Goal: Information Seeking & Learning: Learn about a topic

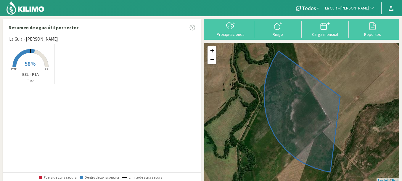
click at [353, 9] on span "La Guia - [PERSON_NAME]" at bounding box center [347, 8] width 44 height 6
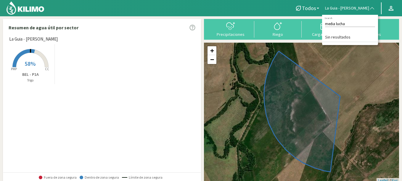
type input "media lucha"
click at [346, 7] on span "La Guia - [PERSON_NAME]" at bounding box center [347, 8] width 44 height 6
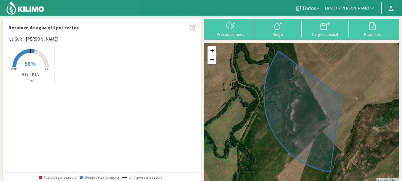
click at [30, 2] on img at bounding box center [25, 8] width 39 height 14
click at [351, 4] on button "La Guia - [PERSON_NAME]" at bounding box center [350, 8] width 56 height 13
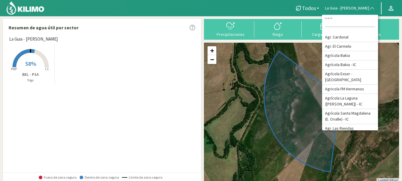
click at [25, 55] on rect at bounding box center [30, 67] width 47 height 47
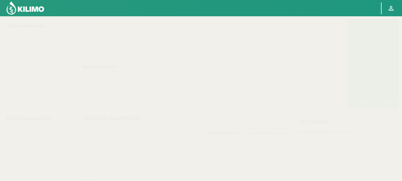
select select "155: Object"
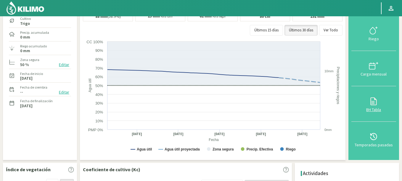
scroll to position [107, 0]
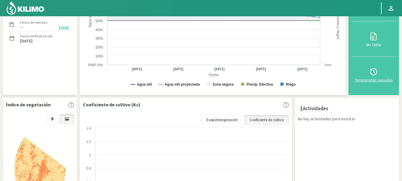
click at [374, 78] on div "Temporadas pasadas" at bounding box center [373, 80] width 41 height 4
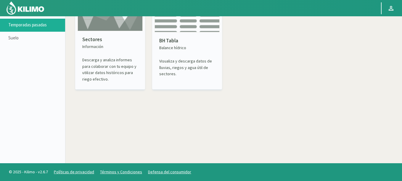
scroll to position [34, 0]
click at [99, 23] on img at bounding box center [110, 10] width 65 height 41
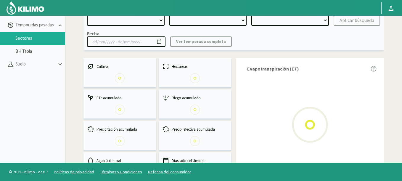
select select "0: Object"
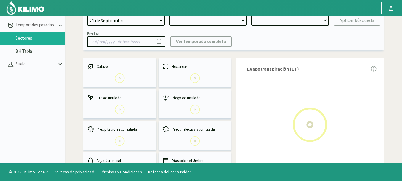
type input "[DATE] - [DATE]"
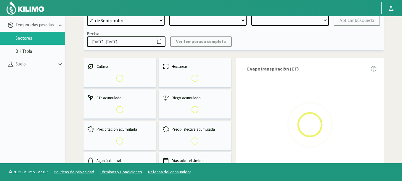
select select "0: 2023"
select select "0: Object"
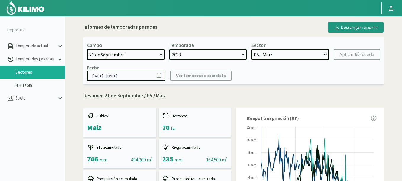
click at [120, 54] on select "[DATE] 8 Fuegos Acograpes - Ag. [PERSON_NAME] - Ag. [GEOGRAPHIC_DATA] Acograpes…" at bounding box center [126, 54] width 78 height 11
select select "1313: Object"
click at [87, 49] on select "[DATE] 8 Fuegos Acograpes - Ag. [PERSON_NAME] - Ag. [GEOGRAPHIC_DATA] Acograpes…" at bounding box center [126, 54] width 78 height 11
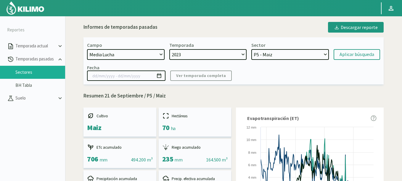
select select
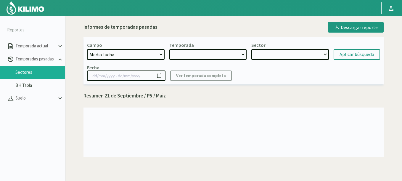
select select "2: 2024"
select select "7: Object"
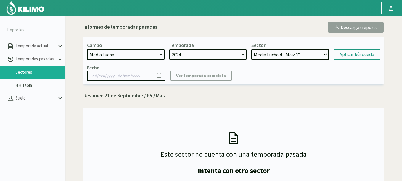
click at [287, 50] on select "Media Lucha 4 - Maiz 1° Media Lucha 3 - Maiz 1° Media Lucha 2 - Maiz 1° Media L…" at bounding box center [290, 54] width 78 height 11
click at [342, 53] on div "Aplicar búsqueda" at bounding box center [357, 54] width 35 height 7
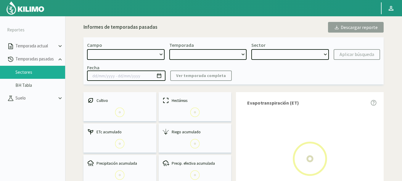
select select "1313: Object"
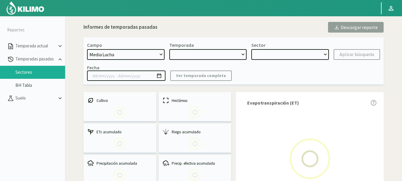
type input "[DATE] - [DATE]"
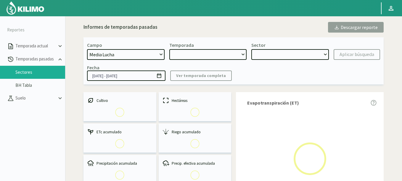
select select "0: 2024"
select select "0: Object"
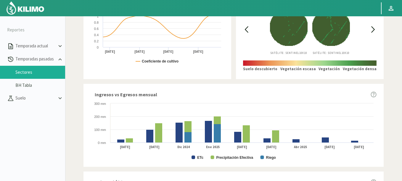
scroll to position [178, 0]
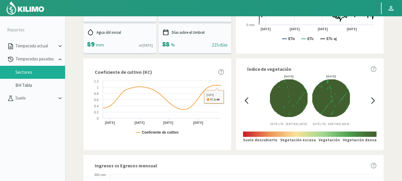
click at [247, 99] on icon at bounding box center [246, 100] width 7 height 7
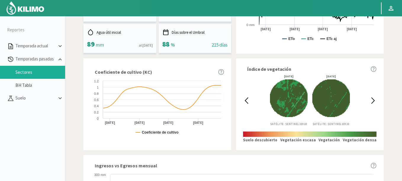
click at [247, 99] on icon at bounding box center [246, 100] width 7 height 7
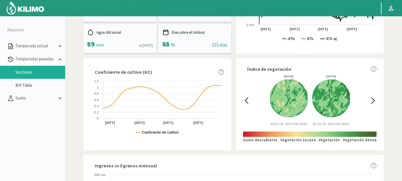
click at [245, 99] on icon at bounding box center [246, 100] width 7 height 7
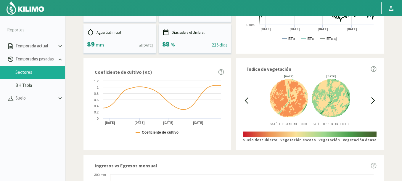
click at [245, 99] on icon at bounding box center [246, 100] width 7 height 7
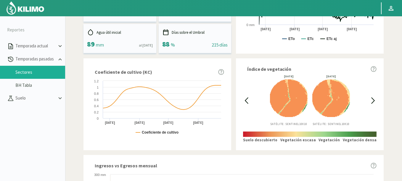
click at [244, 99] on icon at bounding box center [246, 100] width 7 height 7
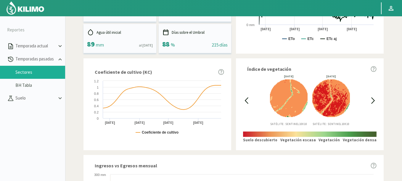
click at [244, 99] on icon at bounding box center [246, 100] width 7 height 7
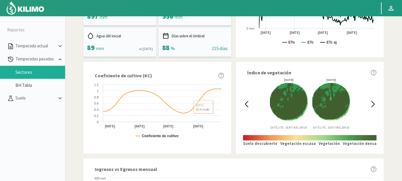
scroll to position [165, 0]
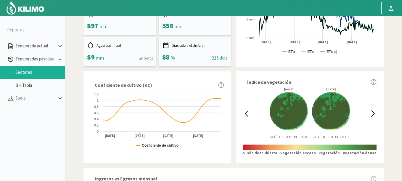
click at [245, 116] on icon at bounding box center [246, 113] width 7 height 7
drag, startPoint x: 367, startPoint y: 109, endPoint x: 371, endPoint y: 110, distance: 3.9
click at [368, 109] on div "[DATE] Satélite: Sentinel 10X10 [DATE] Satélite: Sentinel 10X10" at bounding box center [310, 113] width 120 height 51
click at [374, 111] on icon at bounding box center [373, 113] width 7 height 7
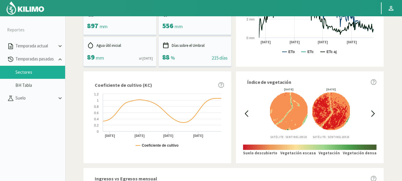
click at [374, 111] on icon at bounding box center [373, 113] width 7 height 7
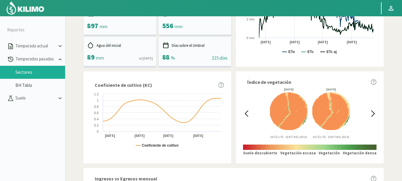
click at [250, 111] on icon at bounding box center [246, 113] width 7 height 7
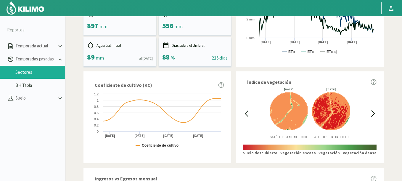
click at [250, 111] on icon at bounding box center [246, 113] width 7 height 7
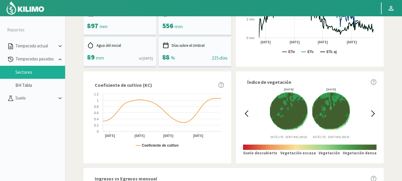
click at [374, 113] on icon at bounding box center [373, 114] width 3 height 6
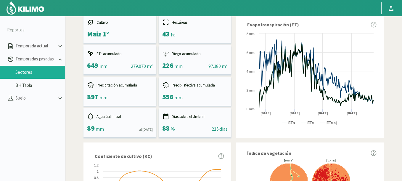
scroll to position [0, 0]
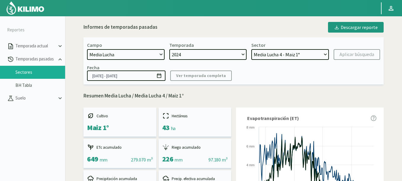
click at [159, 76] on icon at bounding box center [159, 76] width 6 height 6
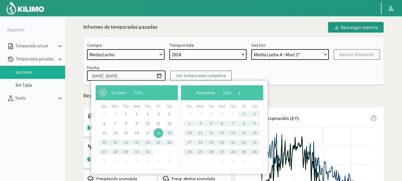
click at [155, 134] on span "18" at bounding box center [158, 132] width 9 height 9
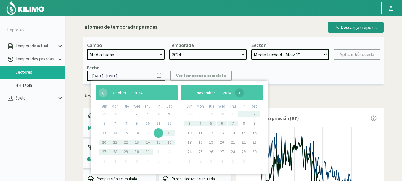
click at [244, 92] on span "›" at bounding box center [239, 92] width 9 height 9
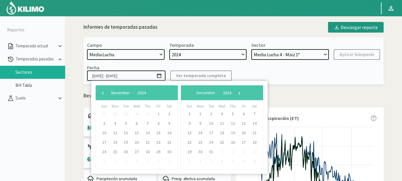
click at [244, 92] on span "›" at bounding box center [239, 92] width 9 height 9
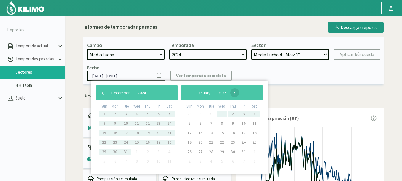
click at [239, 94] on span "›" at bounding box center [234, 92] width 9 height 9
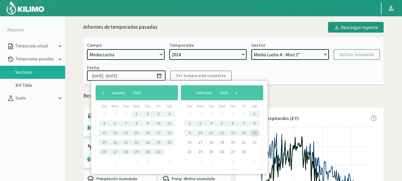
click at [254, 132] on span "15" at bounding box center [254, 132] width 9 height 9
type input "[DATE] - [DATE]"
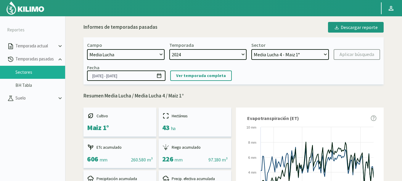
select select "7: Object"
click at [251, 49] on select "Media Lucha 4 - Maiz 1° Media Lucha 3 - Maiz 1° Media Lucha 2 - Maiz 1° Media L…" at bounding box center [290, 54] width 78 height 11
click at [367, 50] on button "Aplicar búsqueda" at bounding box center [357, 54] width 46 height 11
type input "[DATE] - [DATE]"
select select "15: Object"
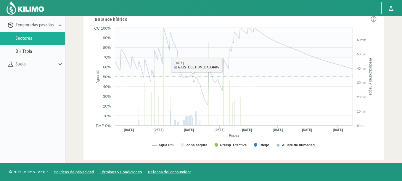
scroll to position [165, 0]
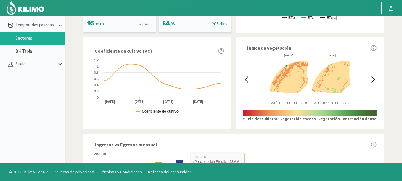
click at [248, 83] on div at bounding box center [246, 79] width 7 height 51
click at [247, 80] on icon at bounding box center [246, 79] width 7 height 7
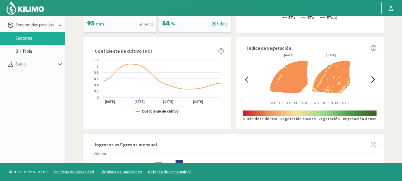
click at [246, 79] on icon at bounding box center [246, 80] width 3 height 6
click at [246, 79] on icon at bounding box center [246, 79] width 7 height 7
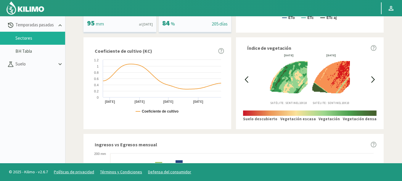
click at [246, 79] on icon at bounding box center [246, 79] width 7 height 7
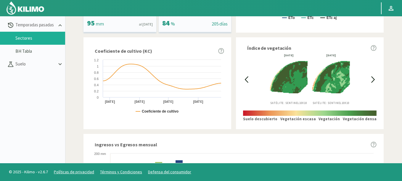
click at [374, 79] on icon at bounding box center [373, 80] width 3 height 6
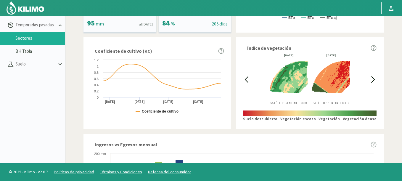
click at [246, 75] on div at bounding box center [246, 79] width 7 height 51
click at [247, 79] on icon at bounding box center [246, 79] width 7 height 7
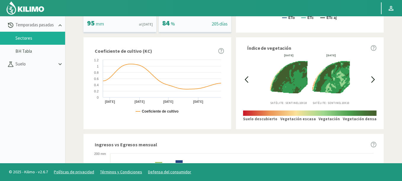
click at [374, 80] on icon at bounding box center [373, 80] width 3 height 6
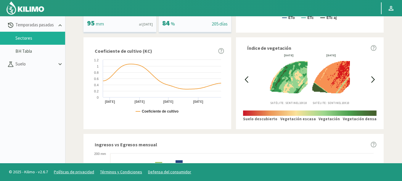
click at [374, 80] on icon at bounding box center [373, 80] width 3 height 6
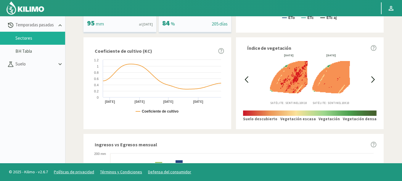
click at [374, 80] on icon at bounding box center [373, 80] width 3 height 6
click at [248, 77] on icon at bounding box center [246, 80] width 3 height 6
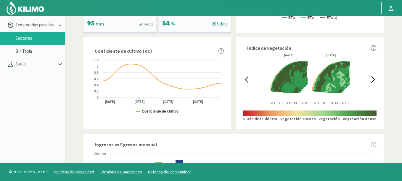
click at [248, 77] on icon at bounding box center [246, 80] width 3 height 6
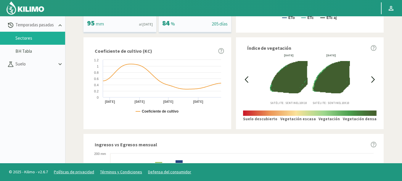
click at [373, 78] on icon at bounding box center [373, 79] width 7 height 7
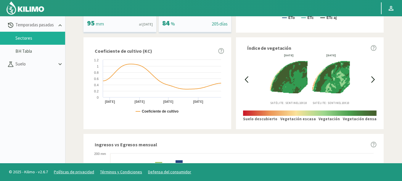
click at [373, 78] on icon at bounding box center [373, 79] width 7 height 7
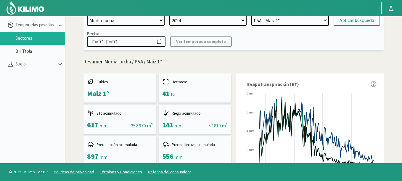
scroll to position [0, 0]
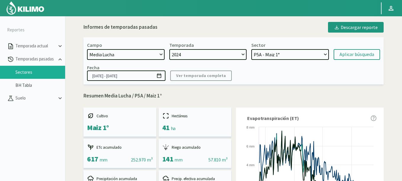
click at [161, 76] on icon at bounding box center [159, 75] width 4 height 4
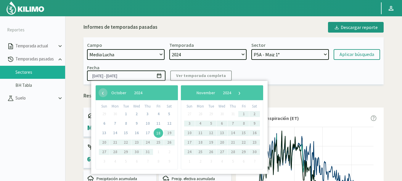
click at [161, 132] on span "18" at bounding box center [158, 132] width 9 height 9
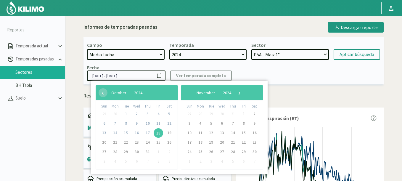
click at [262, 92] on div "‹ ​ November ​ 2024 ​ ›" at bounding box center [222, 92] width 82 height 15
click at [244, 92] on span "›" at bounding box center [239, 92] width 9 height 9
click at [244, 93] on span "›" at bounding box center [239, 92] width 9 height 9
click at [239, 93] on span "›" at bounding box center [234, 92] width 9 height 9
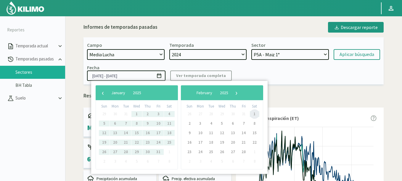
click at [252, 114] on span "1" at bounding box center [254, 113] width 9 height 9
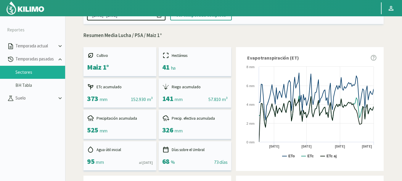
scroll to position [58, 0]
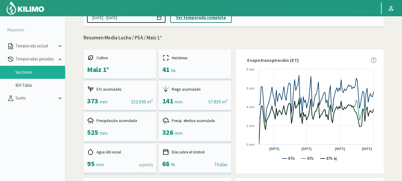
click at [192, 21] on p "Ver temporada completa" at bounding box center [201, 17] width 50 height 7
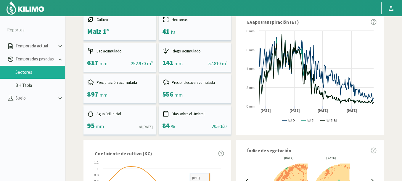
scroll to position [0, 0]
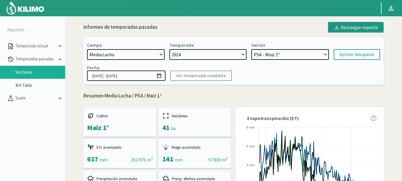
click at [157, 79] on svg-icon at bounding box center [159, 76] width 6 height 5
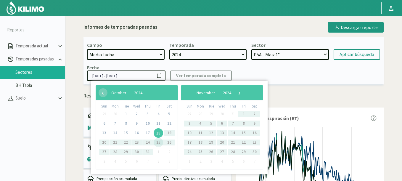
click at [159, 133] on span "18" at bounding box center [158, 132] width 9 height 9
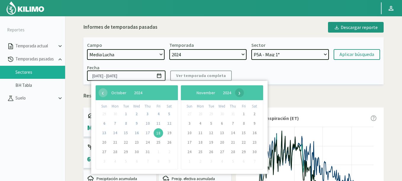
click at [244, 96] on span "›" at bounding box center [239, 92] width 9 height 9
click at [239, 96] on span "›" at bounding box center [234, 92] width 9 height 9
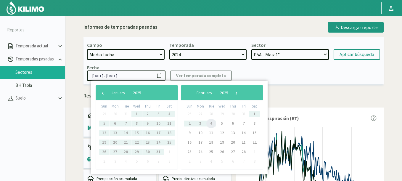
click at [210, 123] on span "4" at bounding box center [210, 123] width 9 height 9
type input "[DATE] - [DATE]"
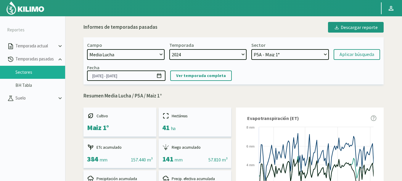
select select "14: Object"
click at [251, 49] on select "Media Lucha 4 - Maiz 1° Media Lucha 3 - Maiz 1° Media Lucha 2 - Maiz 1° Media L…" at bounding box center [290, 54] width 78 height 11
click at [361, 56] on div "Aplicar búsqueda" at bounding box center [357, 54] width 35 height 7
type input "[DATE] - [DATE]"
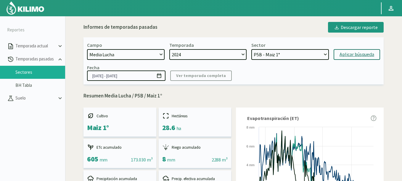
click at [282, 51] on select "Media Lucha 4 - Maiz 1° Media Lucha 3 - Maiz 1° Media Lucha 2 - Maiz 1° Media L…" at bounding box center [290, 54] width 78 height 11
drag, startPoint x: 259, startPoint y: 55, endPoint x: 249, endPoint y: 37, distance: 20.9
click at [251, 49] on select "Media Lucha 4 - Maiz 1° Media Lucha 3 - Maiz 1° Media Lucha 2 - Maiz 1° Media L…" at bounding box center [290, 54] width 78 height 11
click at [339, 50] on button "Aplicar búsqueda" at bounding box center [357, 54] width 46 height 11
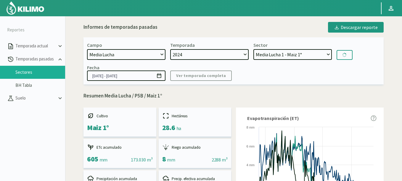
select select "27: Object"
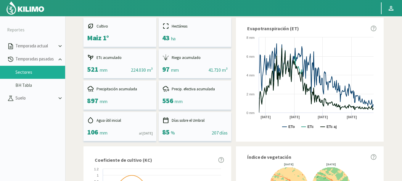
scroll to position [182, 0]
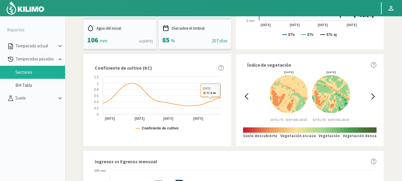
click at [253, 97] on div "[DATE] Satélite: Sentinel 10X10 [DATE] Satélite: Sentinel 10X10" at bounding box center [310, 96] width 120 height 51
click at [250, 97] on div "[DATE] Satélite: Sentinel 10X10 [DATE] Satélite: Sentinel 10X10" at bounding box center [310, 96] width 120 height 51
click at [247, 96] on icon at bounding box center [246, 96] width 7 height 7
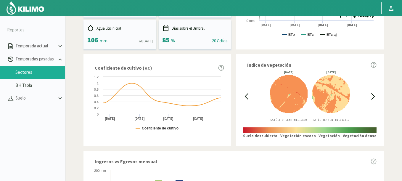
click at [247, 96] on icon at bounding box center [246, 96] width 7 height 7
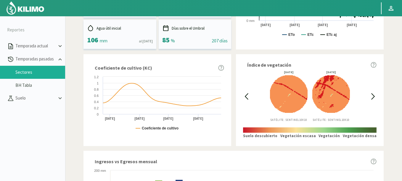
click at [247, 96] on icon at bounding box center [246, 96] width 7 height 7
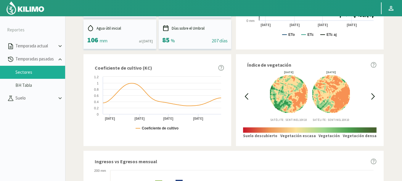
click at [247, 96] on icon at bounding box center [246, 96] width 7 height 7
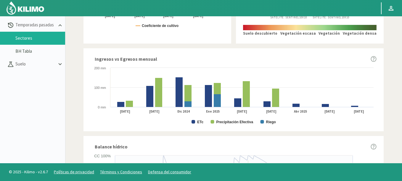
scroll to position [200, 0]
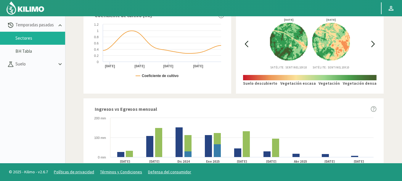
click at [249, 49] on div at bounding box center [246, 43] width 7 height 51
click at [245, 44] on icon at bounding box center [246, 44] width 3 height 6
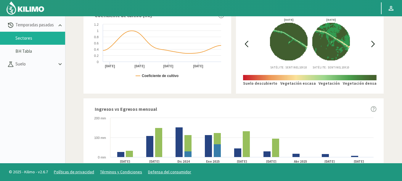
click at [245, 44] on icon at bounding box center [246, 44] width 3 height 6
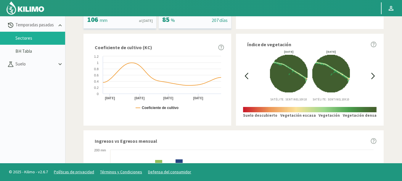
scroll to position [129, 0]
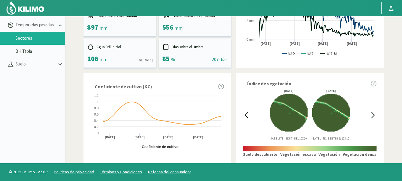
click at [372, 113] on icon at bounding box center [373, 115] width 3 height 6
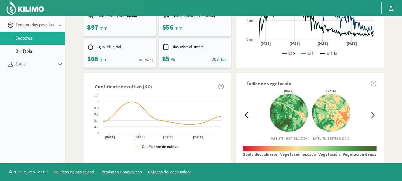
click at [372, 113] on icon at bounding box center [373, 115] width 3 height 6
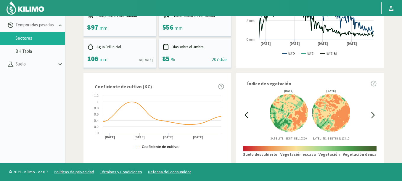
click at [246, 113] on icon at bounding box center [246, 115] width 7 height 7
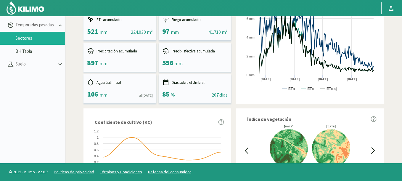
scroll to position [0, 0]
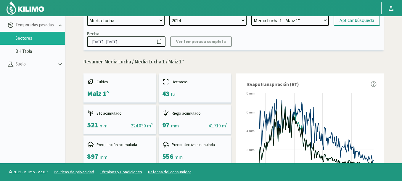
click at [161, 41] on icon at bounding box center [159, 42] width 6 height 6
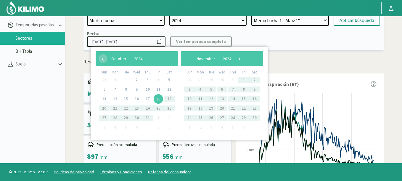
click at [158, 99] on span "18" at bounding box center [158, 98] width 9 height 9
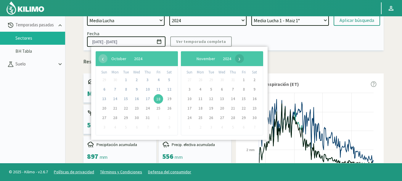
click at [244, 57] on span "›" at bounding box center [239, 58] width 9 height 9
click at [239, 57] on span "›" at bounding box center [234, 58] width 9 height 9
click at [241, 57] on span "›" at bounding box center [236, 58] width 9 height 9
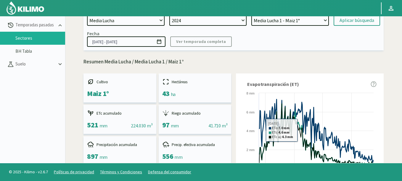
scroll to position [107, 0]
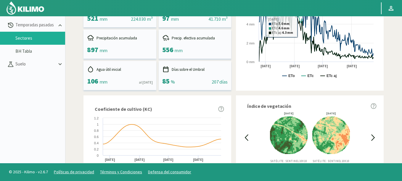
click at [374, 139] on icon at bounding box center [373, 137] width 7 height 7
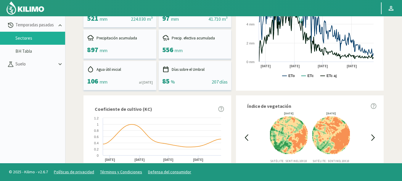
click at [243, 135] on icon at bounding box center [246, 137] width 7 height 7
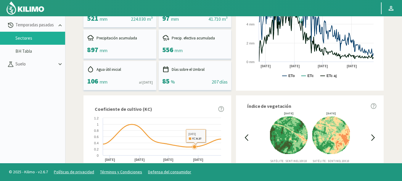
scroll to position [0, 0]
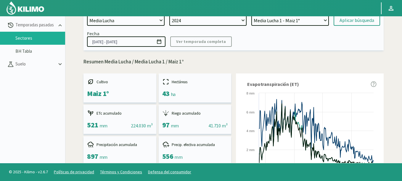
click at [159, 43] on icon at bounding box center [159, 42] width 6 height 6
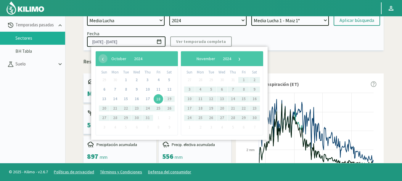
click at [157, 101] on span "18" at bounding box center [158, 98] width 9 height 9
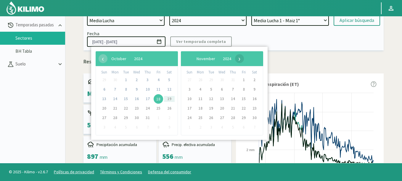
click at [244, 60] on span "›" at bounding box center [239, 58] width 9 height 9
click at [239, 60] on span "›" at bounding box center [234, 58] width 9 height 9
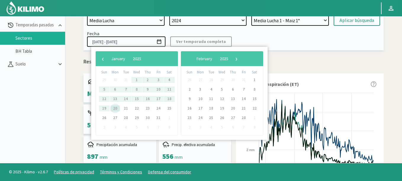
click at [115, 110] on span "20" at bounding box center [114, 108] width 9 height 9
type input "[DATE] - [DATE]"
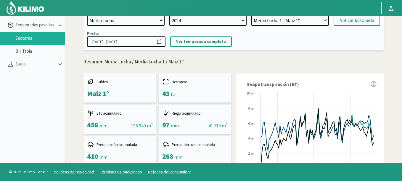
select select "31: Object"
click at [251, 15] on select "Media Lucha 4 - Maiz 1° Media Lucha 3 - Maiz 1° Media Lucha 2 - Maiz 1° Media L…" at bounding box center [290, 20] width 78 height 11
click at [360, 22] on div "Aplicar búsqueda" at bounding box center [357, 20] width 35 height 7
type input "[DATE] - [DATE]"
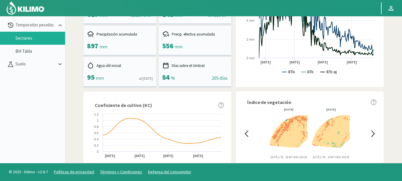
scroll to position [107, 0]
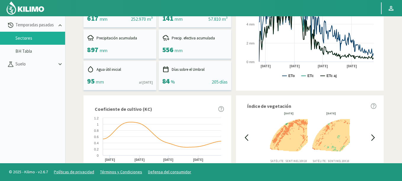
click at [243, 137] on icon at bounding box center [246, 137] width 7 height 7
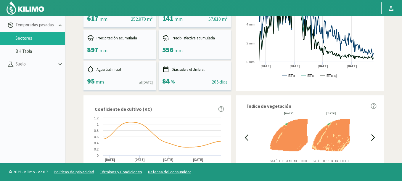
click at [247, 137] on icon at bounding box center [246, 137] width 7 height 7
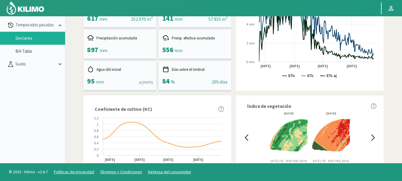
click at [247, 137] on icon at bounding box center [246, 137] width 7 height 7
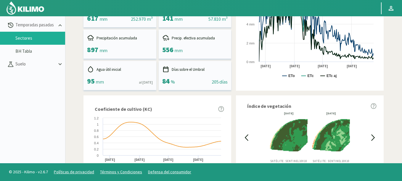
click at [372, 138] on icon at bounding box center [373, 137] width 7 height 7
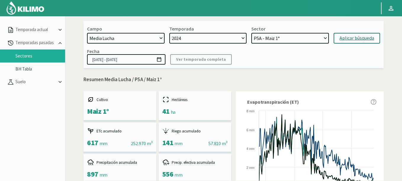
scroll to position [0, 0]
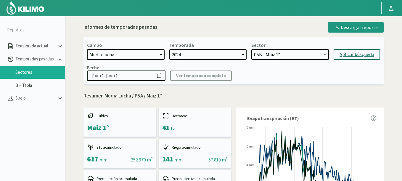
click at [251, 49] on select "Media Lucha 4 - Maiz 1° Media Lucha 3 - Maiz 1° Media Lucha 2 - Maiz 1° Media L…" at bounding box center [290, 54] width 78 height 11
click at [343, 57] on div "Aplicar búsqueda" at bounding box center [357, 54] width 35 height 7
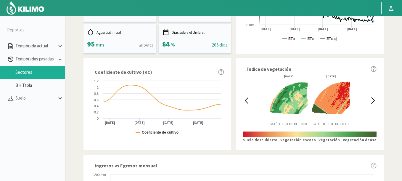
scroll to position [173, 0]
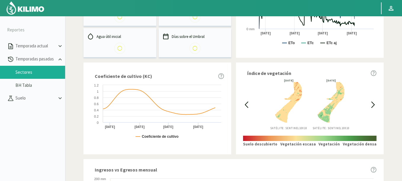
click at [373, 103] on icon at bounding box center [373, 105] width 3 height 6
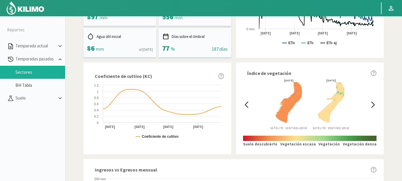
click at [373, 103] on icon at bounding box center [373, 104] width 7 height 7
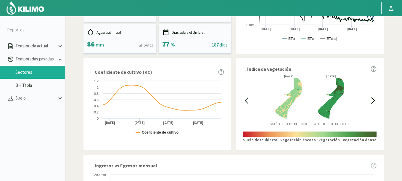
click at [373, 103] on icon at bounding box center [373, 100] width 7 height 7
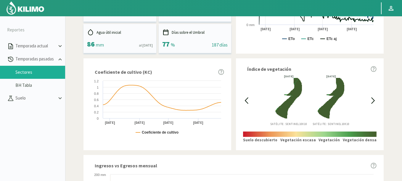
click at [373, 103] on icon at bounding box center [373, 100] width 7 height 7
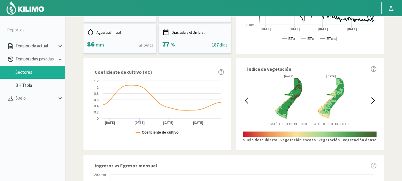
click at [373, 103] on icon at bounding box center [373, 100] width 7 height 7
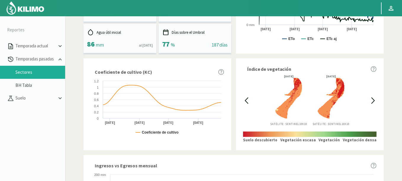
click at [246, 101] on icon at bounding box center [246, 101] width 3 height 6
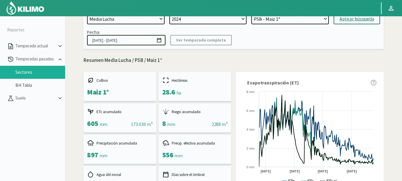
scroll to position [33, 0]
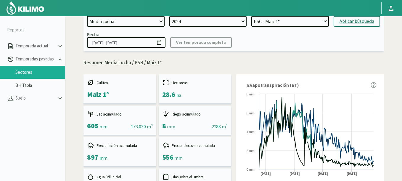
click at [251, 16] on select "Media Lucha 4 - Maiz 1° Media Lucha 3 - Maiz 1° Media Lucha 2 - Maiz 1° Media L…" at bounding box center [290, 21] width 78 height 11
click at [369, 22] on div "Aplicar búsqueda" at bounding box center [357, 21] width 35 height 7
select select "53: Object"
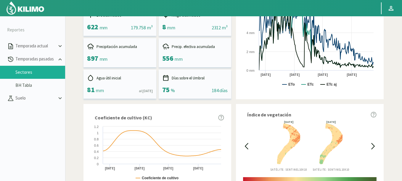
scroll to position [175, 0]
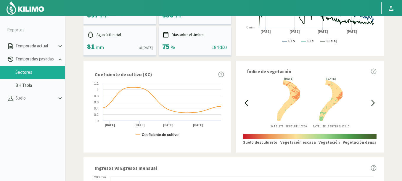
click at [245, 103] on icon at bounding box center [246, 102] width 7 height 7
click at [246, 103] on icon at bounding box center [246, 103] width 3 height 6
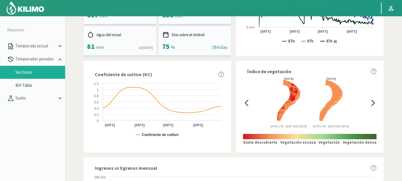
click at [246, 103] on icon at bounding box center [246, 103] width 3 height 6
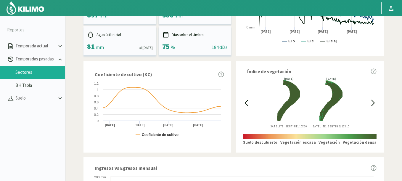
click at [246, 103] on icon at bounding box center [246, 103] width 3 height 6
click at [370, 99] on div at bounding box center [373, 102] width 7 height 51
click at [371, 99] on div at bounding box center [373, 102] width 7 height 51
click at [373, 101] on icon at bounding box center [373, 102] width 7 height 7
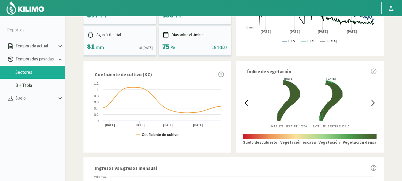
click at [373, 101] on icon at bounding box center [373, 102] width 7 height 7
click at [372, 101] on icon at bounding box center [373, 102] width 7 height 7
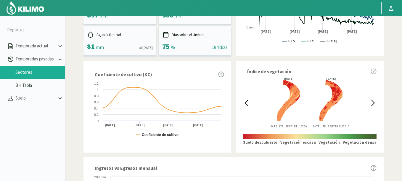
click at [239, 102] on div "Índice de vegetación [DATE] Satélite: Sentinel 10X10 [DATE] Satélite: Sentinel …" at bounding box center [310, 106] width 148 height 91
click at [247, 103] on icon at bounding box center [246, 102] width 7 height 7
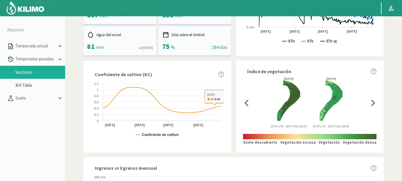
scroll to position [0, 0]
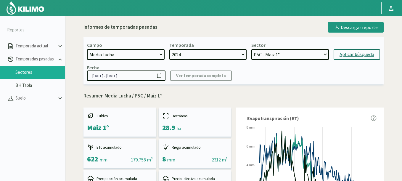
click at [160, 76] on icon at bounding box center [159, 76] width 6 height 6
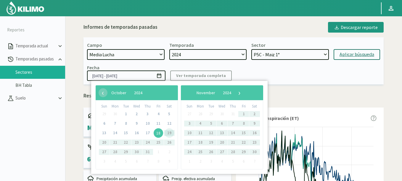
click at [161, 131] on span "18" at bounding box center [158, 132] width 9 height 9
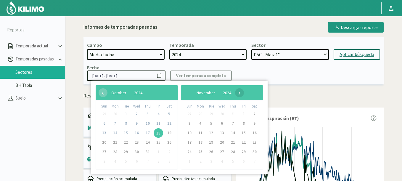
click at [244, 94] on span "›" at bounding box center [239, 92] width 9 height 9
click at [239, 94] on span "›" at bounding box center [234, 92] width 9 height 9
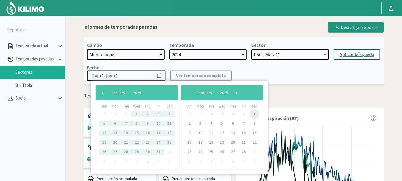
click at [255, 114] on span "1" at bounding box center [254, 113] width 9 height 9
type input "[DATE] - [DATE]"
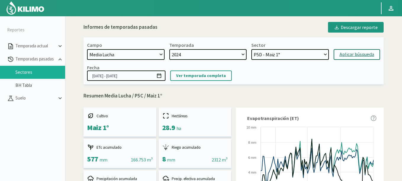
click at [251, 49] on select "Media Lucha 4 - Maiz 1° Media Lucha 3 - Maiz 1° Media Lucha 2 - Maiz 1° Media L…" at bounding box center [290, 54] width 78 height 11
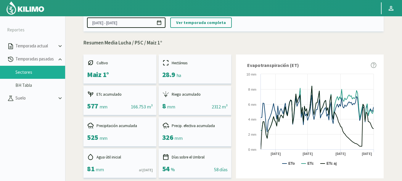
scroll to position [142, 0]
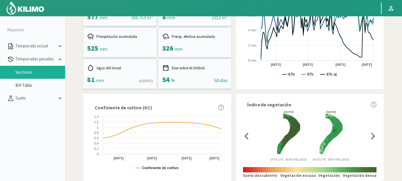
click at [245, 139] on icon at bounding box center [246, 136] width 7 height 7
click at [372, 134] on icon at bounding box center [373, 136] width 3 height 6
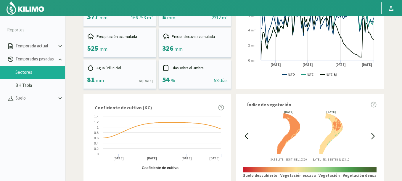
click at [248, 135] on icon at bounding box center [246, 136] width 7 height 7
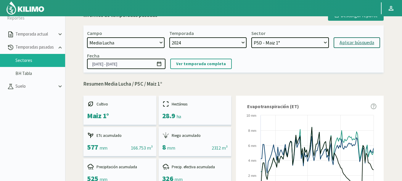
scroll to position [0, 0]
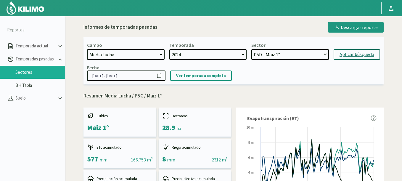
click at [273, 60] on div "Campo [DATE] 8 Fuegos Acograpes - Ag. [PERSON_NAME] - Ag. [GEOGRAPHIC_DATA] Aco…" at bounding box center [233, 60] width 300 height 47
select select "55: Object"
click at [251, 49] on select "Media Lucha 4 - Maiz 1° Media Lucha 3 - Maiz 1° Media Lucha 2 - Maiz 1° Media L…" at bounding box center [290, 54] width 78 height 11
click at [364, 56] on div "Aplicar búsqueda" at bounding box center [357, 54] width 35 height 7
type input "[DATE] - [DATE]"
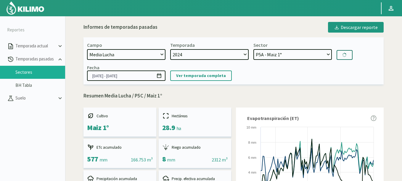
select select "63: Object"
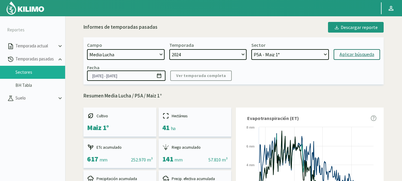
click at [159, 77] on icon at bounding box center [159, 76] width 6 height 6
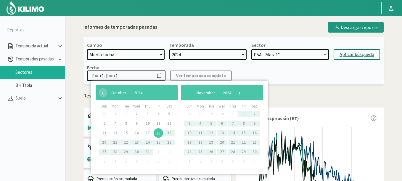
click at [158, 134] on span "18" at bounding box center [158, 132] width 9 height 9
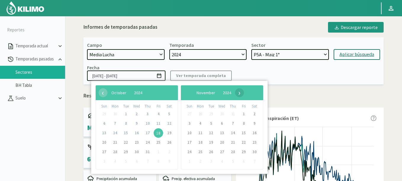
click at [244, 93] on span "›" at bounding box center [239, 92] width 9 height 9
click at [239, 93] on span "›" at bounding box center [234, 92] width 9 height 9
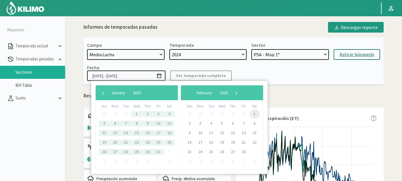
click at [253, 111] on span "1" at bounding box center [254, 113] width 9 height 9
type input "[DATE] - [DATE]"
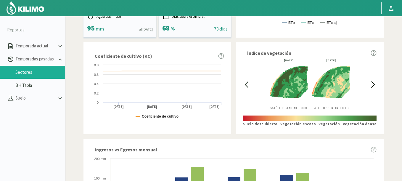
scroll to position [178, 0]
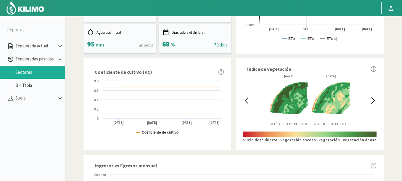
click at [245, 104] on div at bounding box center [246, 100] width 7 height 51
click at [371, 99] on icon at bounding box center [373, 100] width 7 height 7
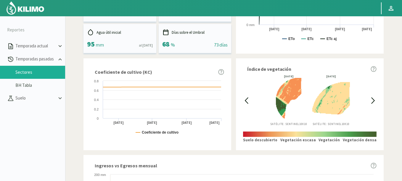
click at [245, 99] on icon at bounding box center [246, 100] width 7 height 7
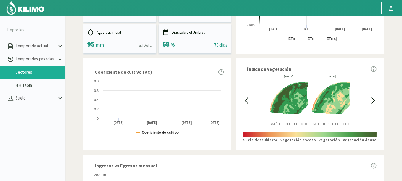
click at [371, 99] on icon at bounding box center [373, 100] width 7 height 7
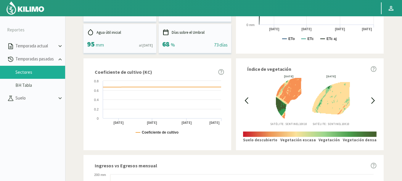
click at [371, 99] on icon at bounding box center [373, 100] width 7 height 7
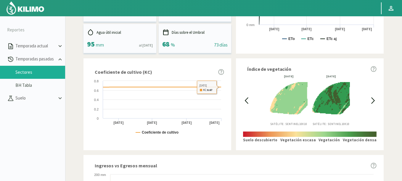
click at [245, 100] on icon at bounding box center [246, 101] width 3 height 6
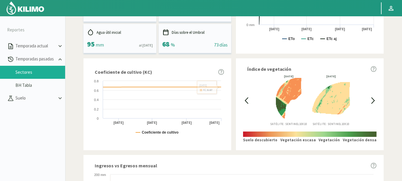
click at [245, 100] on icon at bounding box center [246, 101] width 3 height 6
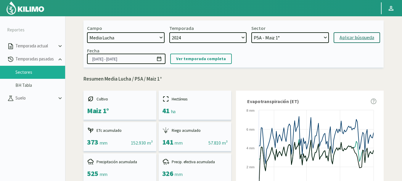
scroll to position [0, 0]
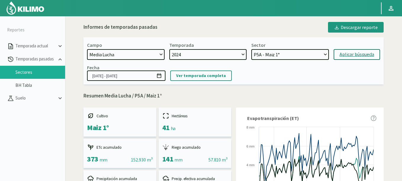
click at [125, 54] on select "[DATE] 8 Fuegos Acograpes - Ag. [PERSON_NAME] - Ag. [GEOGRAPHIC_DATA] Acograpes…" at bounding box center [126, 54] width 78 height 11
select select "1692: Object"
click at [87, 49] on select "[DATE] 8 Fuegos Acograpes - Ag. [PERSON_NAME] - Ag. [GEOGRAPHIC_DATA] Acograpes…" at bounding box center [126, 54] width 78 height 11
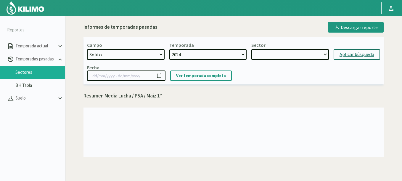
select select "64: Object"
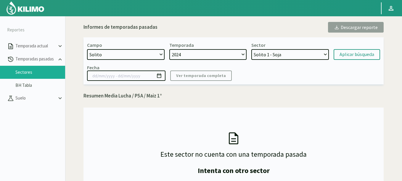
click at [293, 52] on select "Solito 1 - Soja Solito 2 - Soja" at bounding box center [290, 54] width 78 height 11
click at [33, 10] on img at bounding box center [25, 8] width 39 height 14
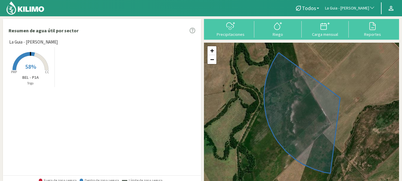
click at [356, 10] on span "La Guia - [PERSON_NAME]" at bounding box center [347, 8] width 44 height 6
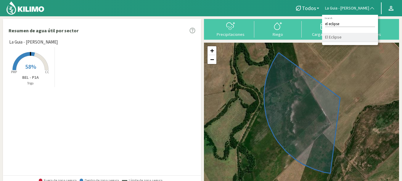
type input "el eclipse"
click at [351, 36] on li "El Eclipse" at bounding box center [350, 37] width 56 height 9
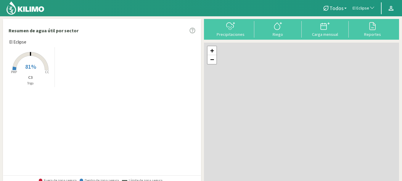
click at [21, 62] on rect at bounding box center [30, 70] width 47 height 47
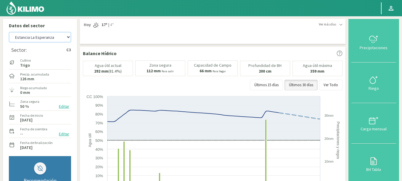
click at [9, 32] on select "Agr. Cardonal Agr. El [PERSON_NAME] Agrícola [GEOGRAPHIC_DATA] - IC Agrícola Ex…" at bounding box center [40, 37] width 62 height 10
select select "380: Object"
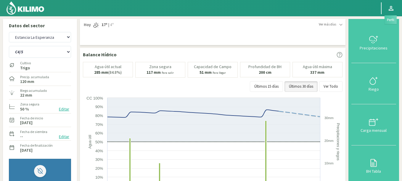
click at [389, 5] on icon at bounding box center [390, 8] width 7 height 7
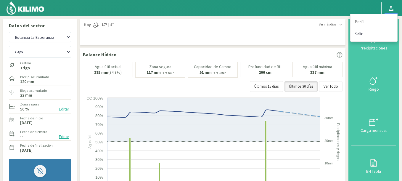
click at [358, 34] on link "Salir" at bounding box center [373, 34] width 47 height 12
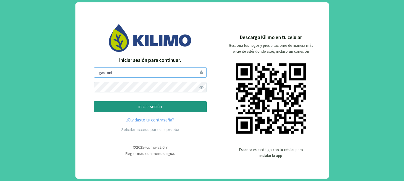
click at [157, 67] on input "gastonL" at bounding box center [150, 72] width 113 height 10
drag, startPoint x: 114, startPoint y: 75, endPoint x: 29, endPoint y: 64, distance: 86.2
click at [29, 64] on div "Iniciar sesión para continuar. [PERSON_NAME] iniciar sesión ¿Olvidaste tu contr…" at bounding box center [202, 90] width 404 height 181
type input "g"
type input "gmercuri"
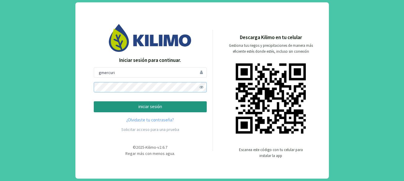
click at [2, 73] on div "Iniciar sesión para continuar. gmercuri iniciar sesión ¿Olvidaste tu contraseña…" at bounding box center [202, 90] width 404 height 181
click at [94, 101] on button "iniciar sesión" at bounding box center [150, 106] width 113 height 11
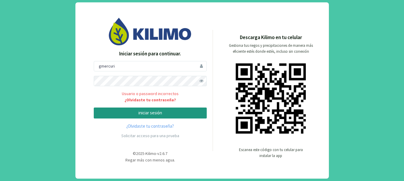
click at [202, 80] on span at bounding box center [202, 81] width 10 height 10
drag, startPoint x: 122, startPoint y: 68, endPoint x: 50, endPoint y: 58, distance: 72.6
click at [50, 58] on div "Iniciar sesión para continuar. gmercuri Usuario o password incorrectos ¿Olvidas…" at bounding box center [202, 90] width 404 height 181
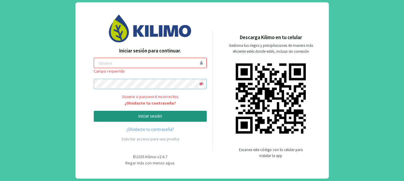
click at [1, 70] on div "Iniciar sesión para continuar. [PERSON_NAME] requerido Usuario o password incor…" at bounding box center [202, 90] width 404 height 181
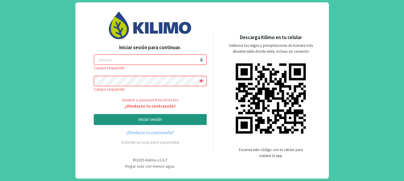
click at [111, 62] on input "email" at bounding box center [150, 59] width 113 height 10
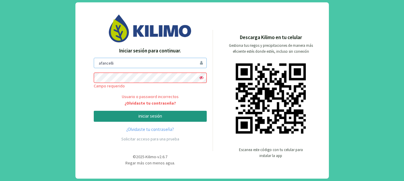
type input "afancelli"
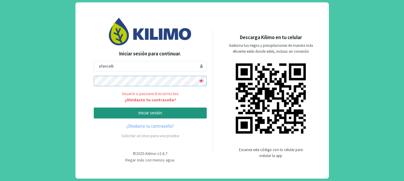
click at [94, 107] on button "iniciar sesión" at bounding box center [150, 112] width 113 height 11
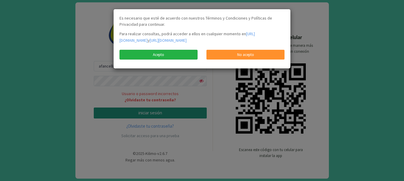
click at [149, 60] on link "Acepto" at bounding box center [159, 55] width 78 height 10
click at [168, 60] on link "Acepto" at bounding box center [159, 55] width 78 height 10
click at [221, 81] on modal-container "Es necesario que esté de acuerdo con nuestros Términos y Condiciones y Política…" at bounding box center [202, 90] width 404 height 181
